Goal: Task Accomplishment & Management: Use online tool/utility

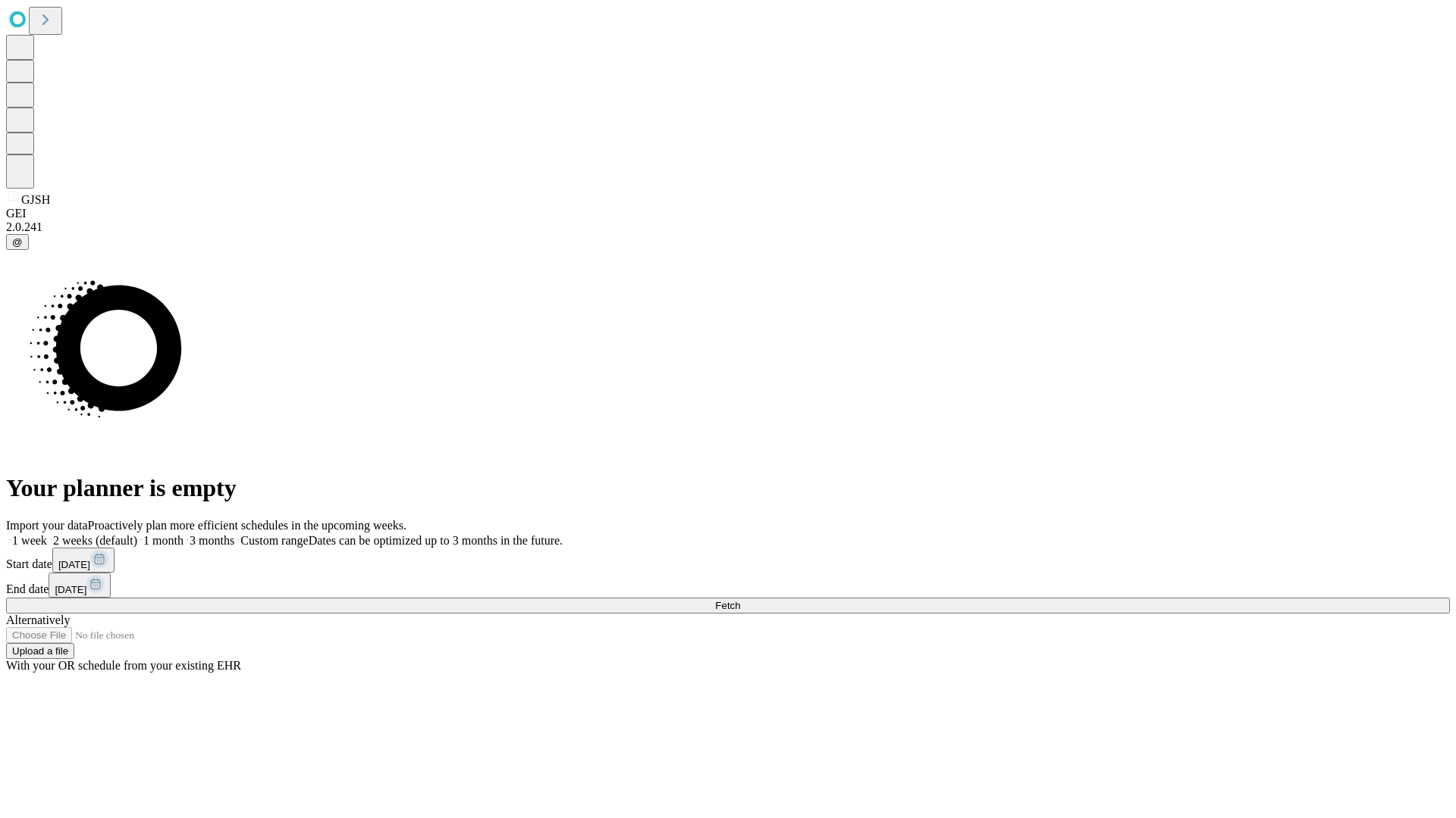
click at [740, 600] on span "Fetch" at bounding box center [727, 606] width 25 height 11
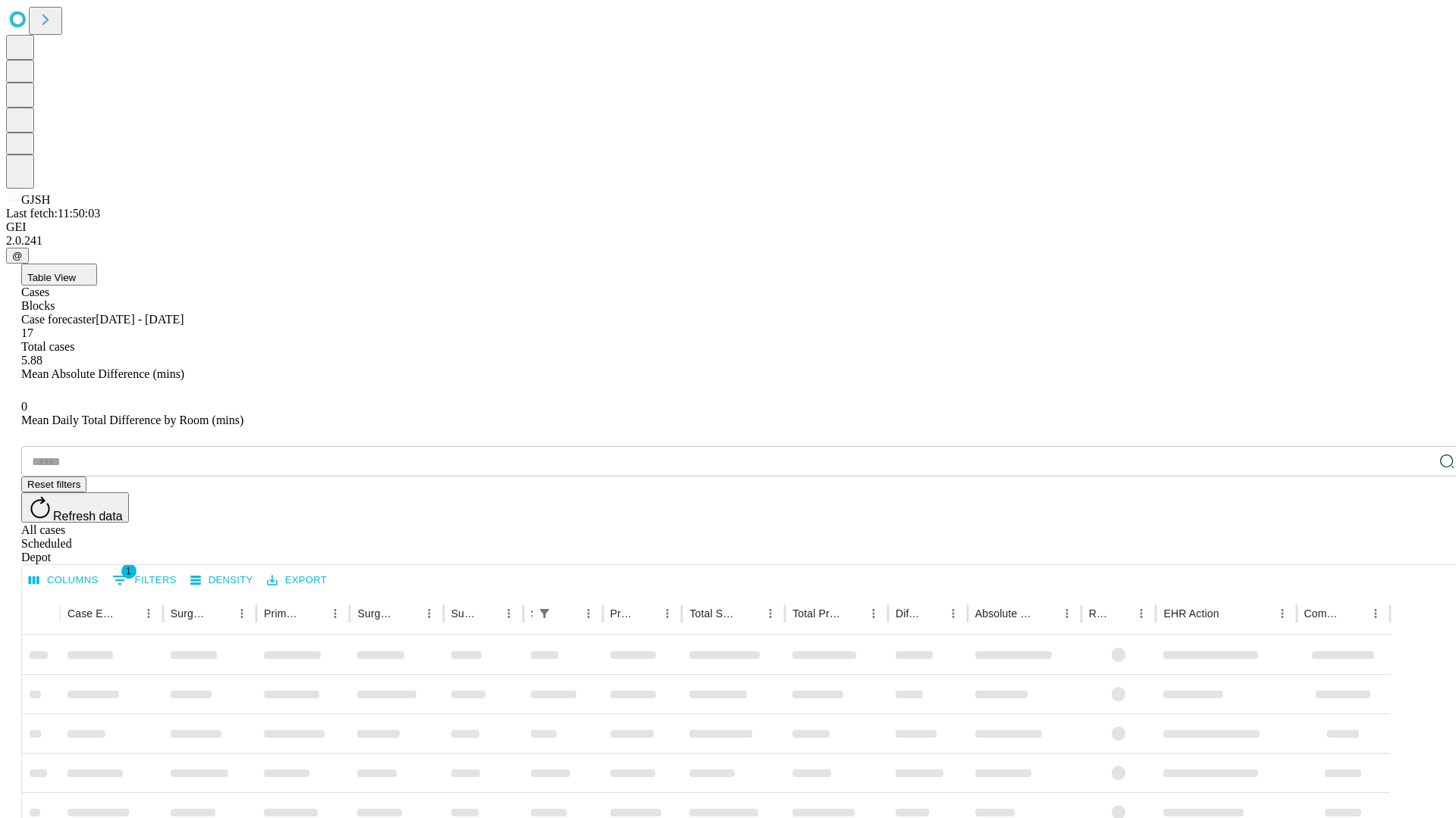
click at [1416, 551] on div "Depot" at bounding box center [743, 558] width 1444 height 14
